Goal: Information Seeking & Learning: Learn about a topic

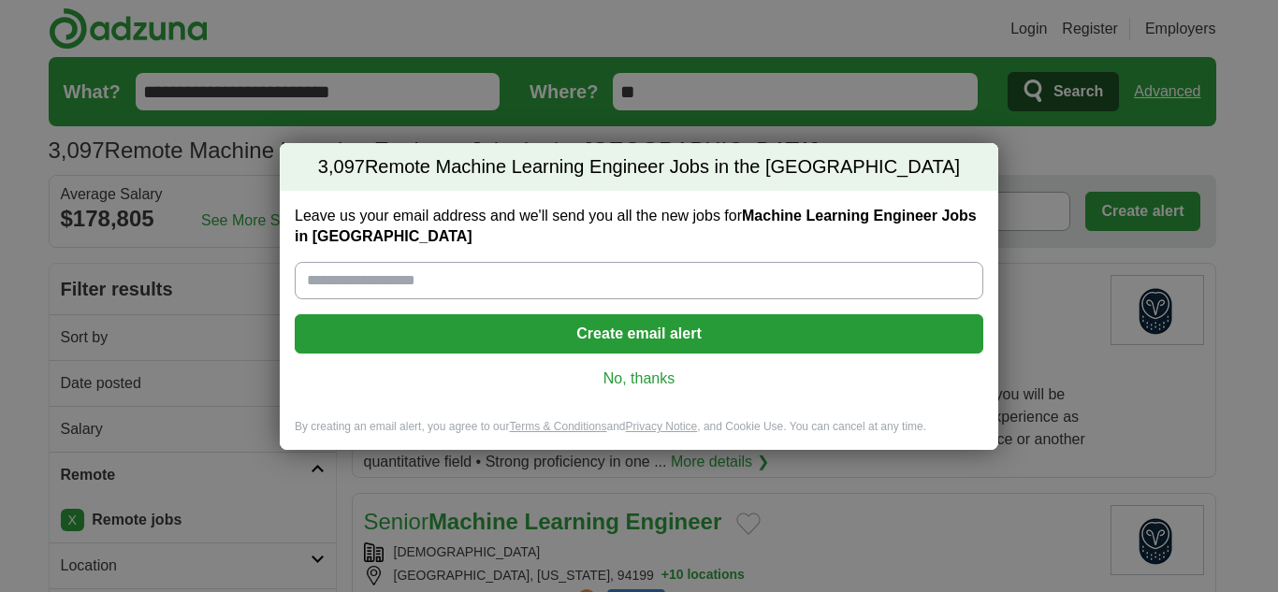
click at [657, 382] on link "No, thanks" at bounding box center [639, 378] width 658 height 21
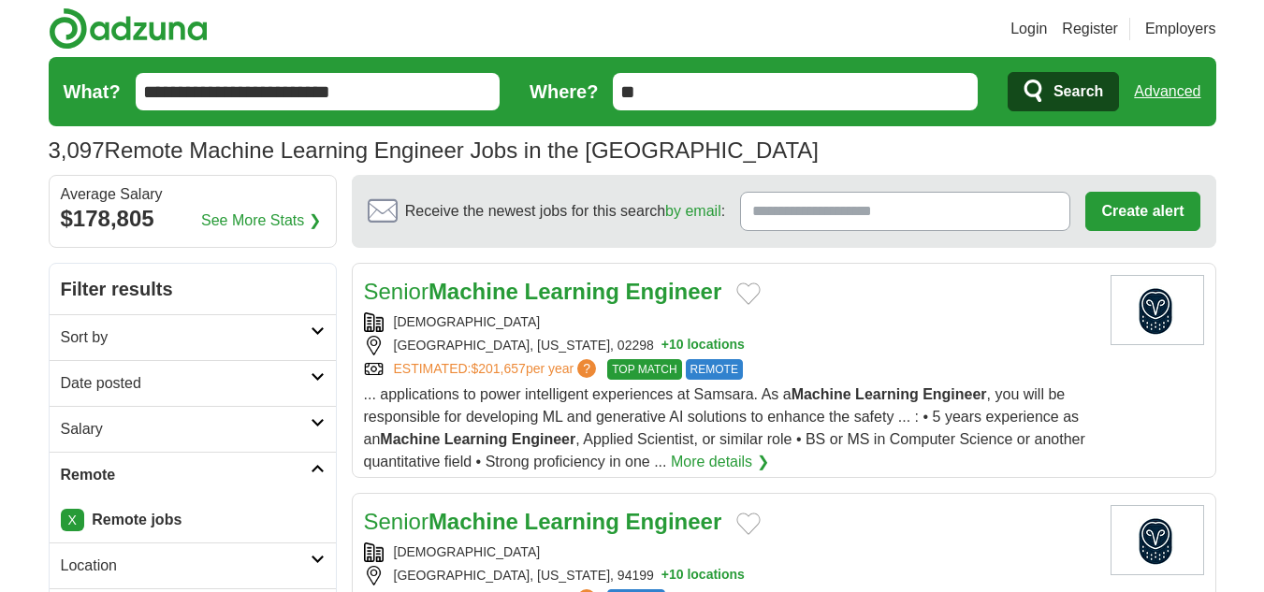
click at [86, 393] on h2 "Date posted" at bounding box center [186, 383] width 250 height 22
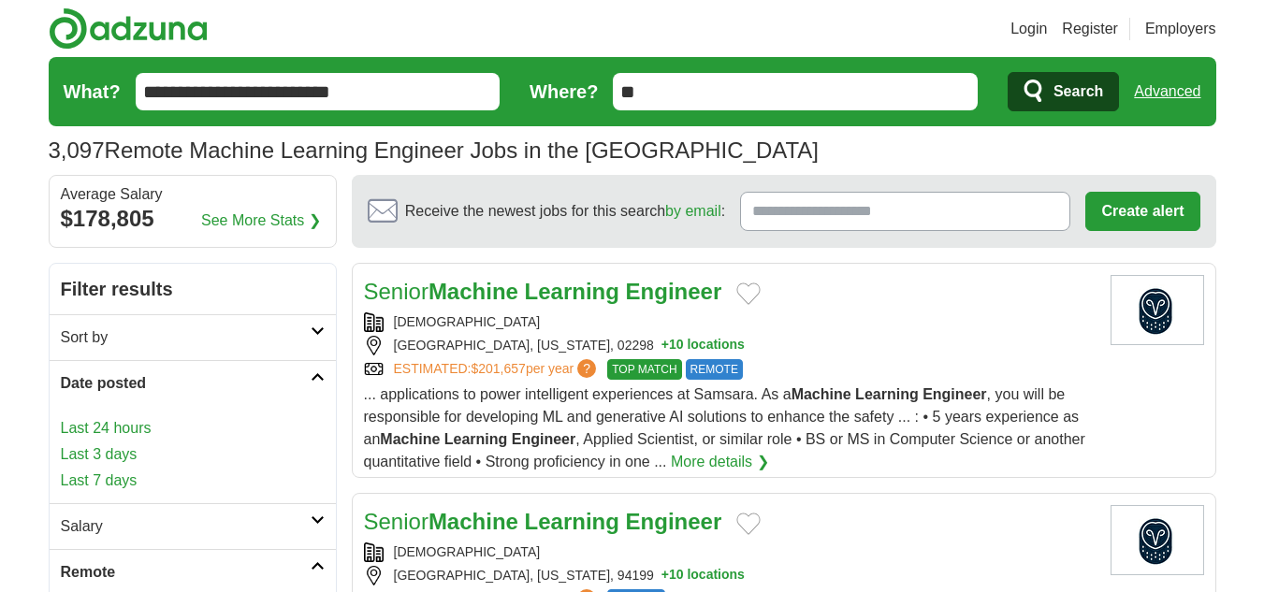
click at [89, 436] on link "Last 24 hours" at bounding box center [193, 428] width 264 height 22
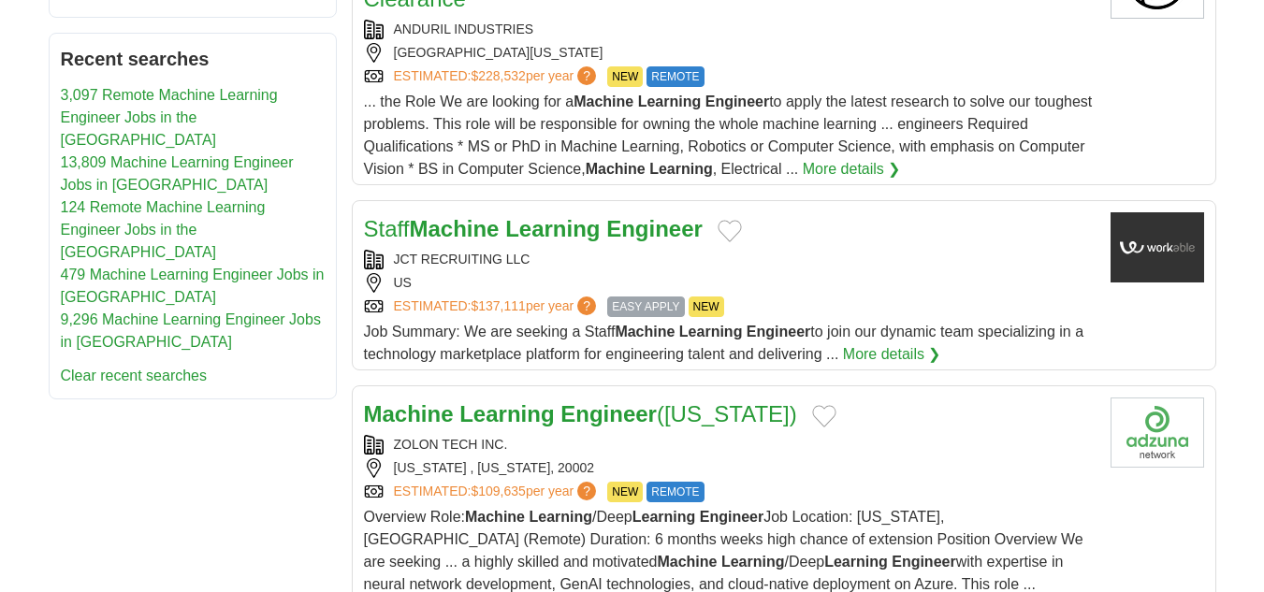
scroll to position [1122, 0]
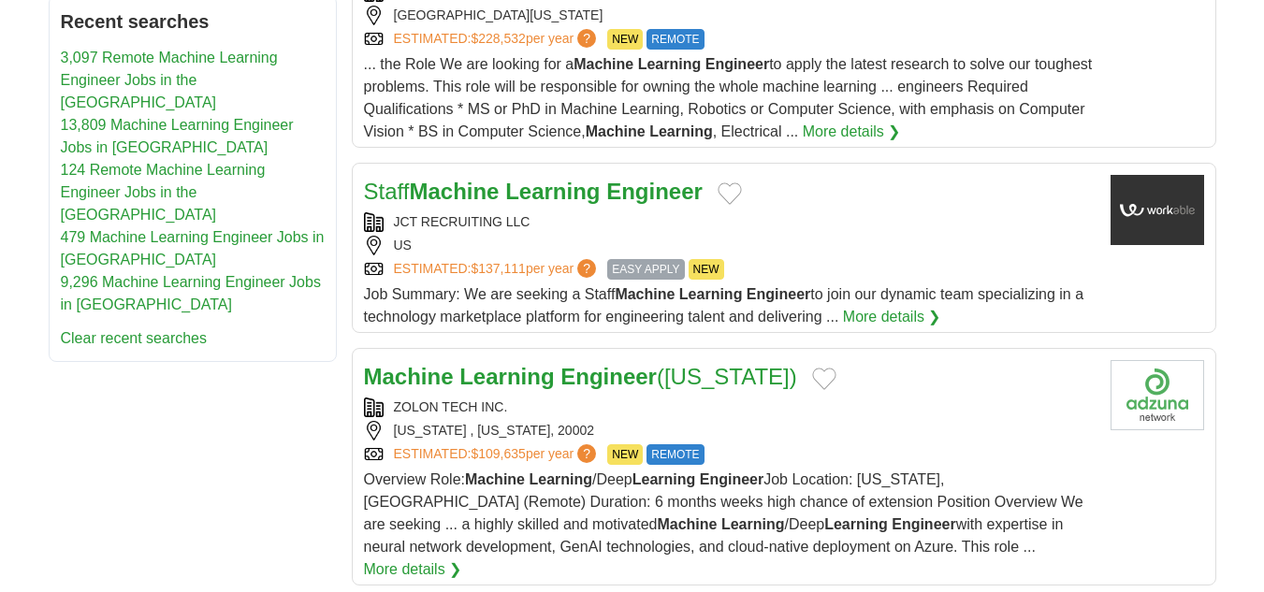
click at [585, 373] on div "Machine Learning Engineer ([US_STATE]) ZOLON TECH INC. [US_STATE] , [US_STATE],…" at bounding box center [729, 470] width 731 height 221
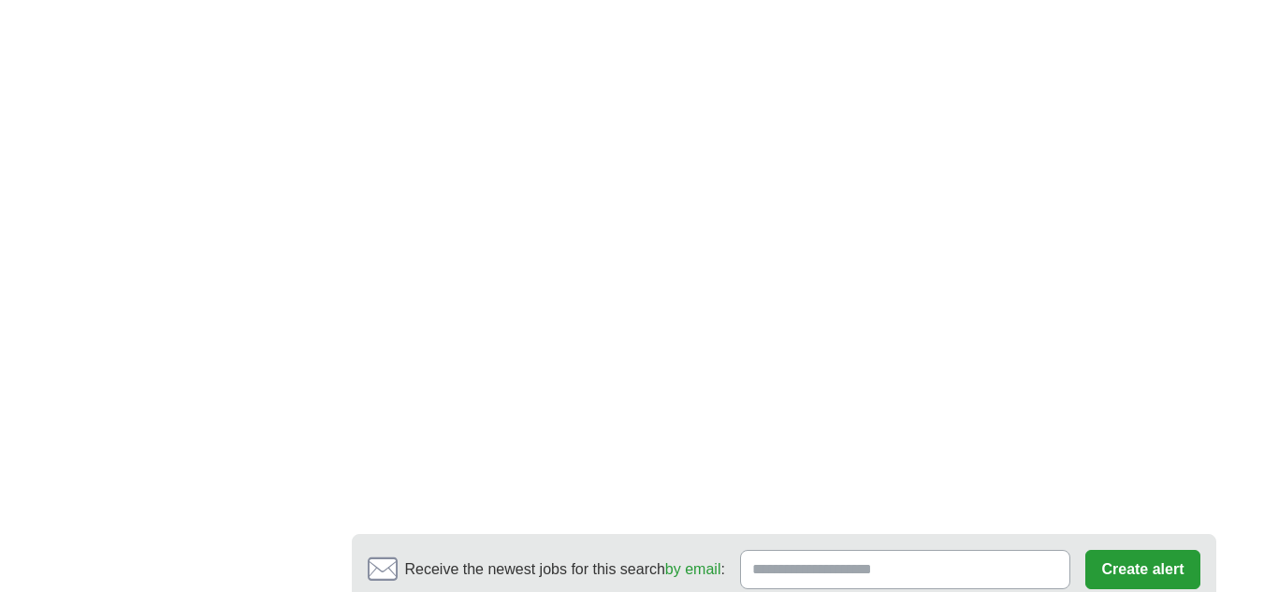
scroll to position [3647, 0]
